Goal: Information Seeking & Learning: Learn about a topic

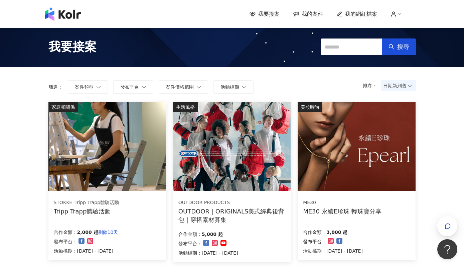
click at [65, 22] on div "我要接案 我的案件 我的網紅檔案" at bounding box center [232, 14] width 464 height 28
click at [70, 15] on img at bounding box center [63, 13] width 36 height 13
click at [362, 16] on span "我的網紅檔案" at bounding box center [361, 13] width 32 height 7
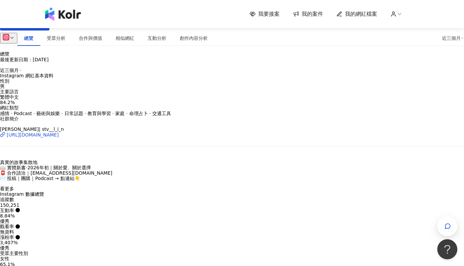
scroll to position [99, 0]
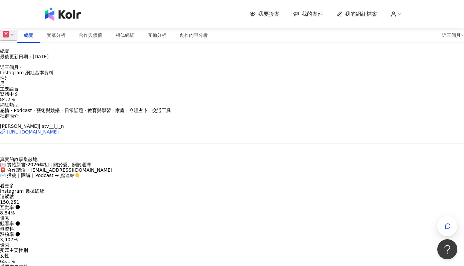
click at [14, 183] on span "看更多" at bounding box center [7, 185] width 14 height 5
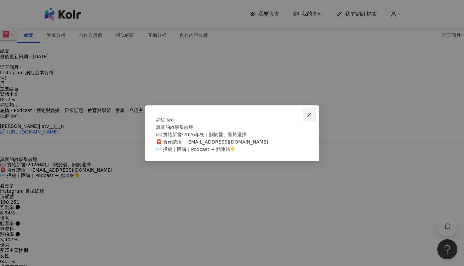
click at [311, 112] on icon "close" at bounding box center [309, 114] width 5 height 5
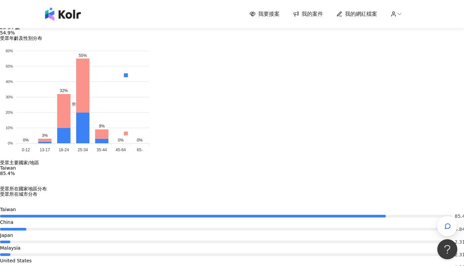
scroll to position [847, 0]
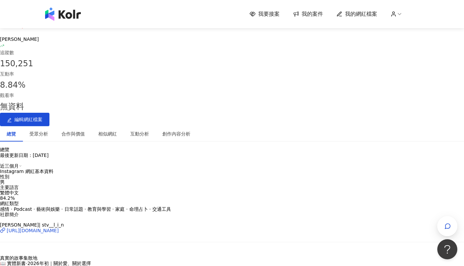
scroll to position [0, 0]
click at [32, 16] on button "10萬" at bounding box center [24, 9] width 16 height 13
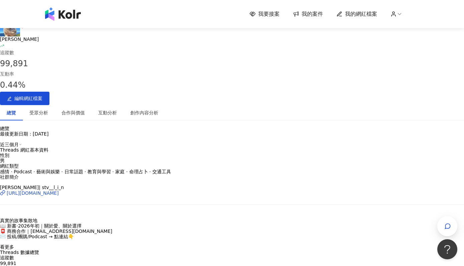
click at [29, 15] on div "10萬" at bounding box center [24, 12] width 11 height 5
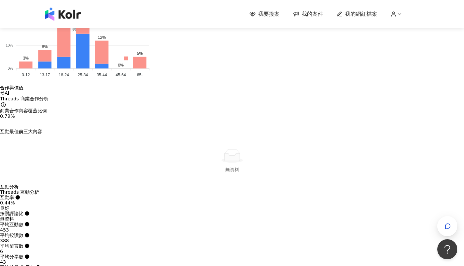
scroll to position [576, 0]
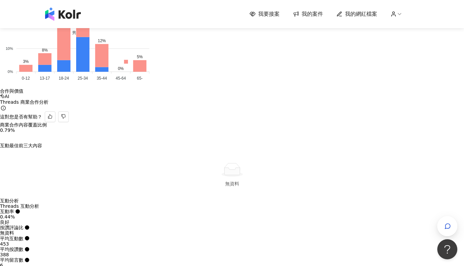
click at [52, 97] on div "AI" at bounding box center [232, 96] width 464 height 5
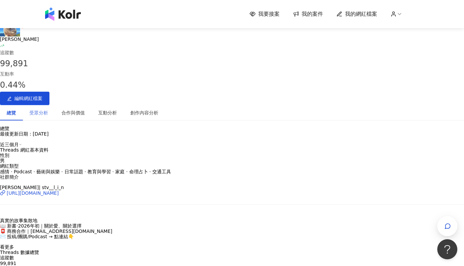
scroll to position [0, 0]
click at [13, 15] on div "15萬" at bounding box center [8, 12] width 11 height 5
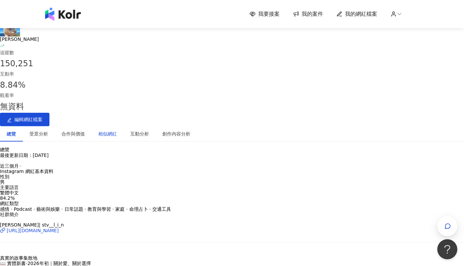
click at [117, 130] on div "相似網紅" at bounding box center [107, 133] width 19 height 7
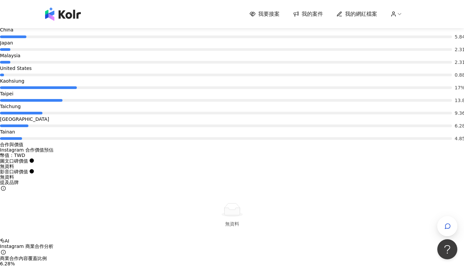
scroll to position [1039, 0]
